Goal: Task Accomplishment & Management: Complete application form

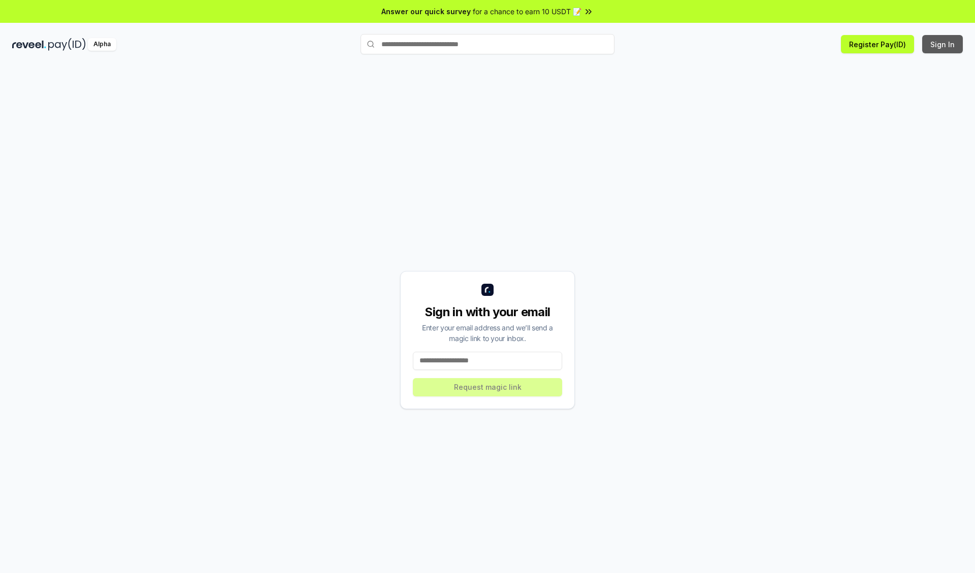
click at [943, 44] on button "Sign In" at bounding box center [942, 44] width 41 height 18
type input "**********"
click at [488, 387] on button "Request magic link" at bounding box center [487, 387] width 149 height 18
